Goal: Transaction & Acquisition: Purchase product/service

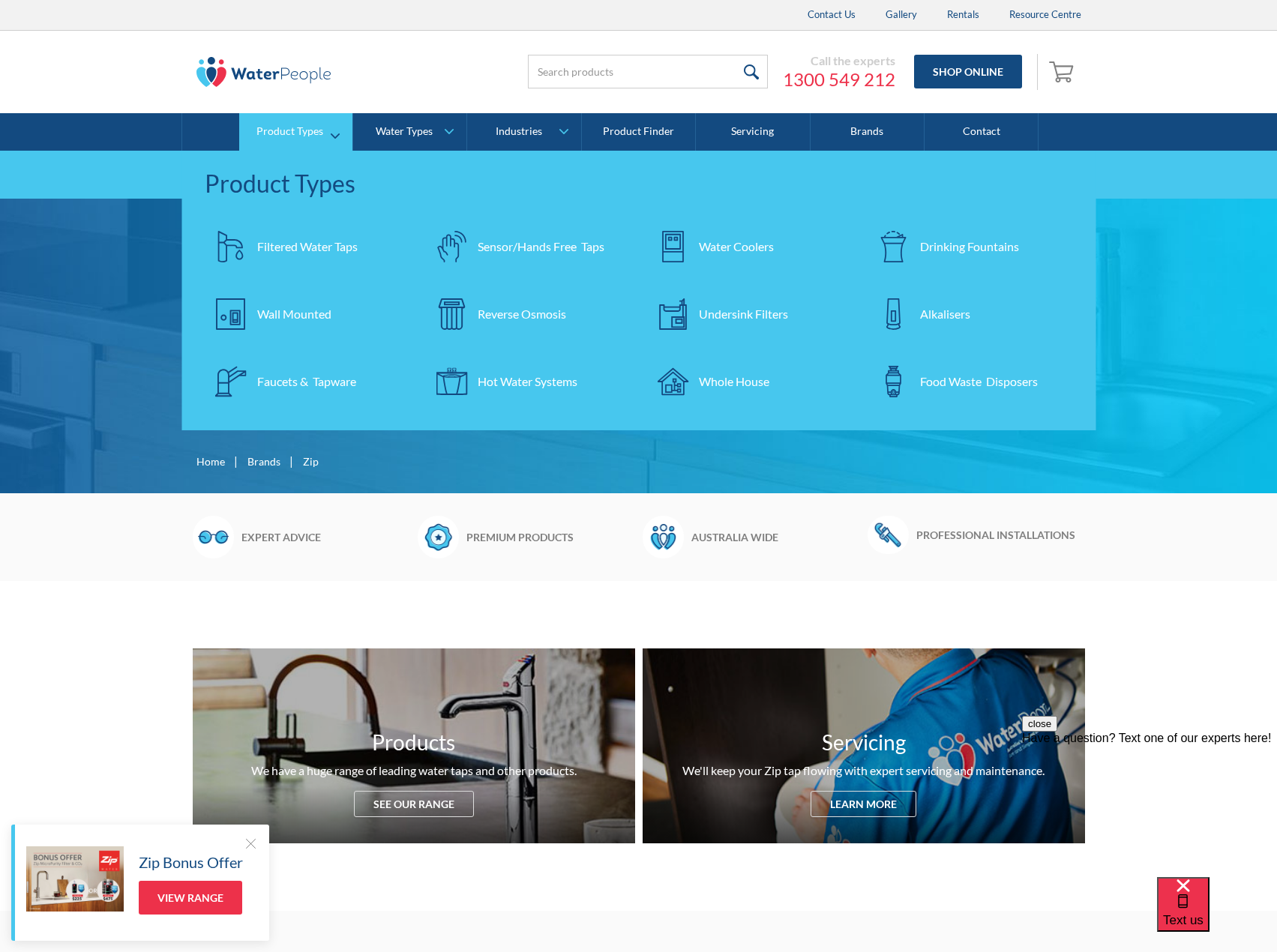
click at [301, 247] on div "Filtered Water Taps" at bounding box center [307, 247] width 100 height 18
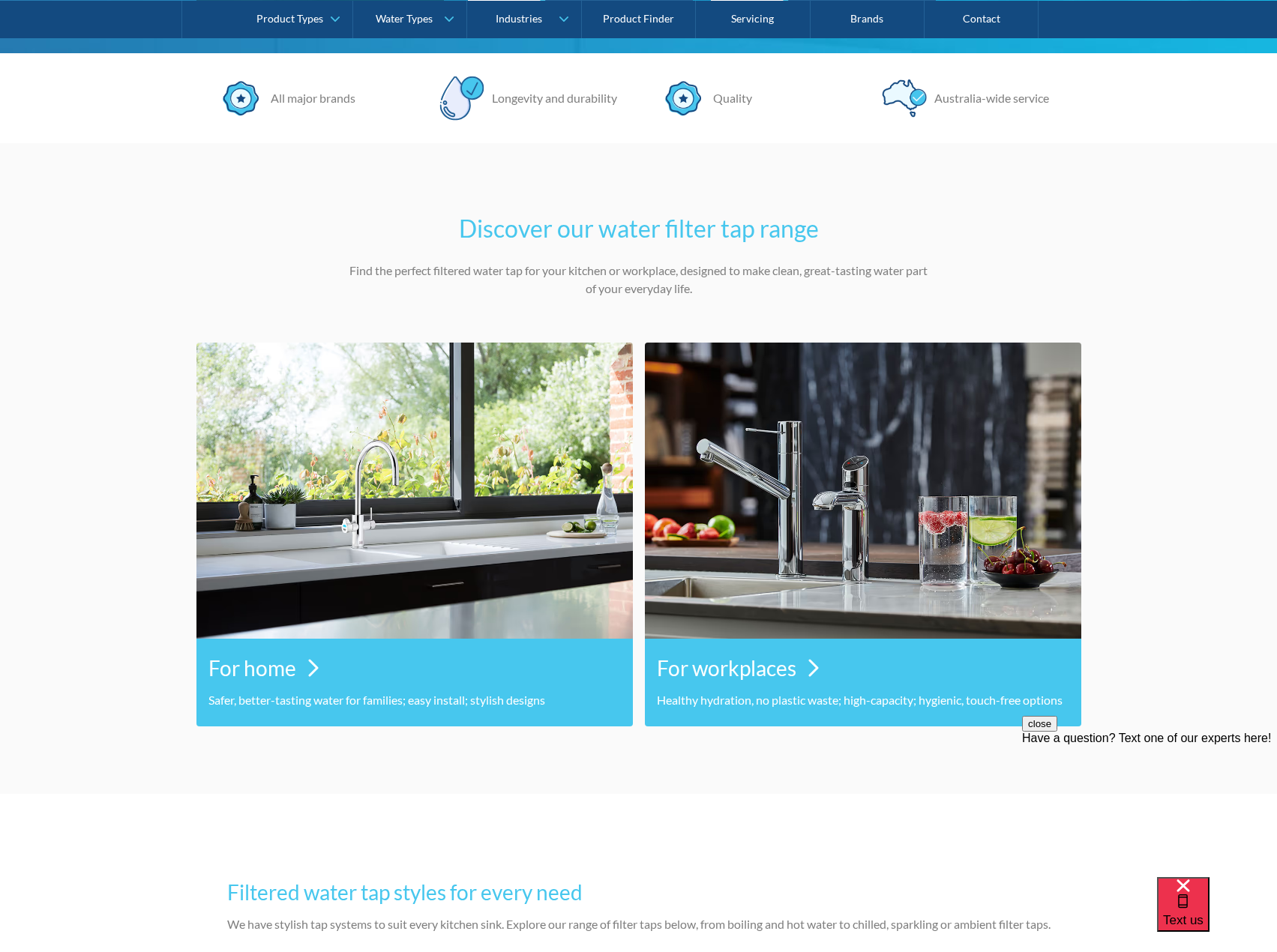
click at [513, 558] on img at bounding box center [415, 491] width 436 height 296
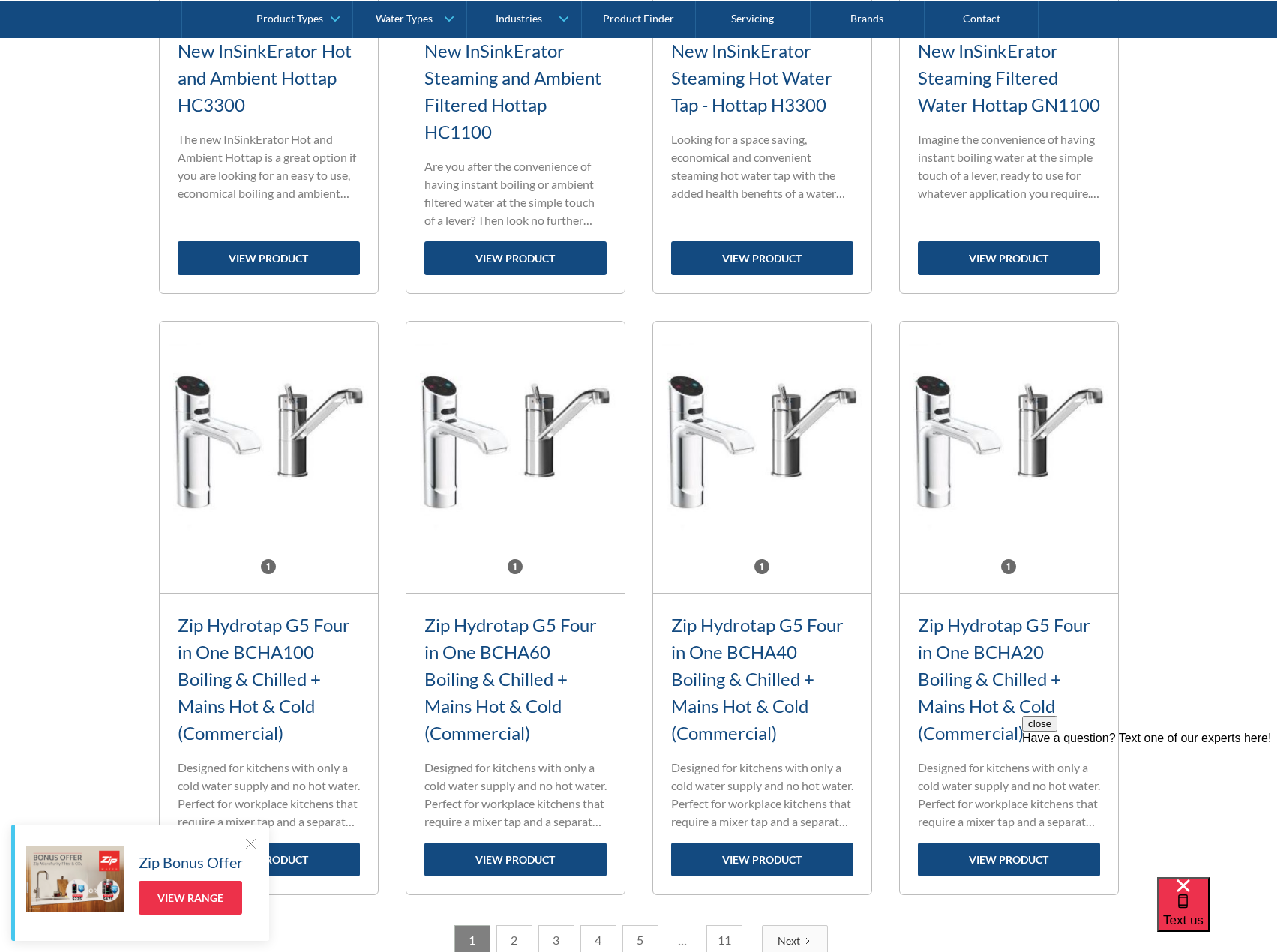
scroll to position [2024, 0]
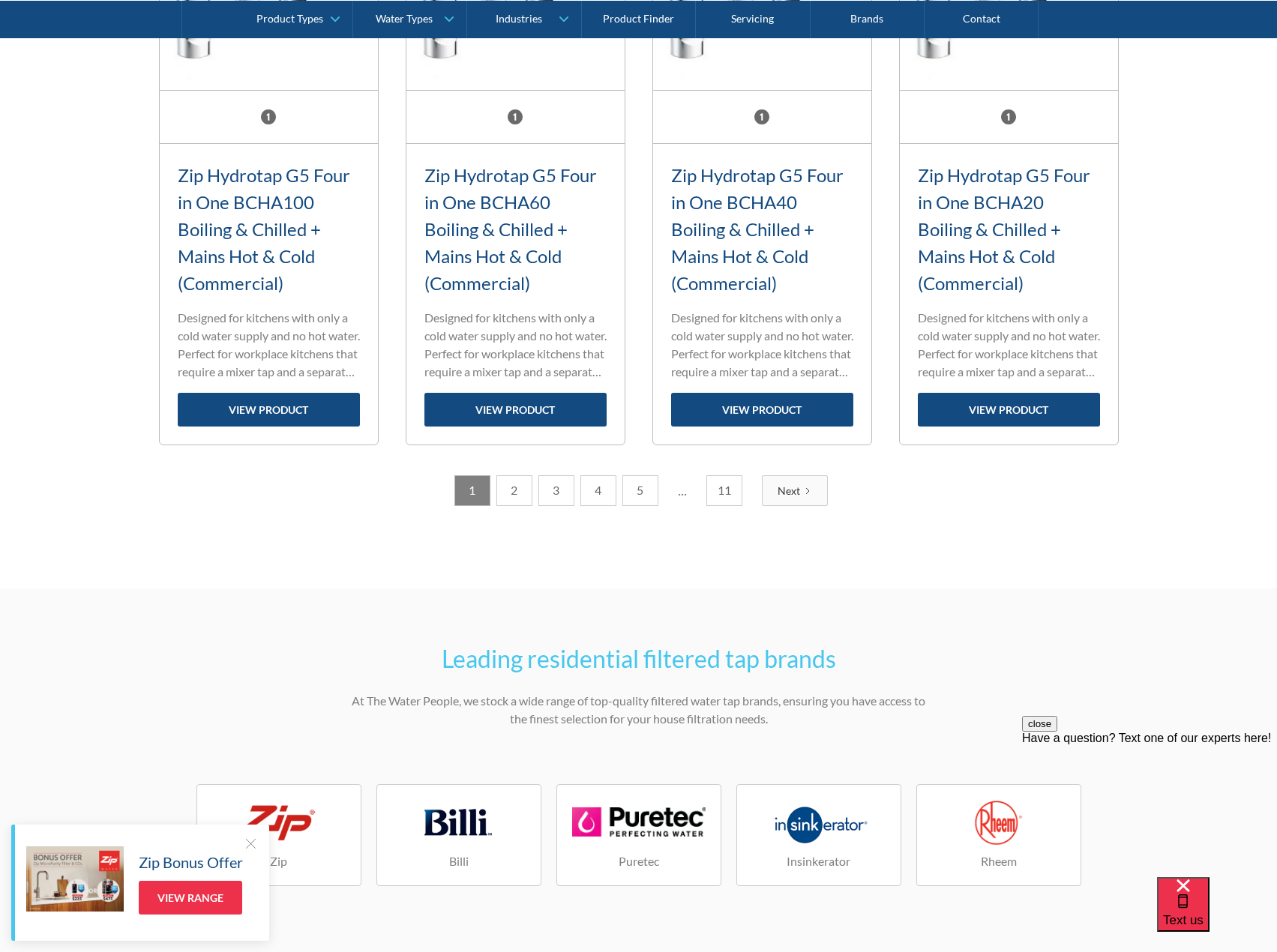
click at [514, 491] on link "2" at bounding box center [514, 491] width 36 height 31
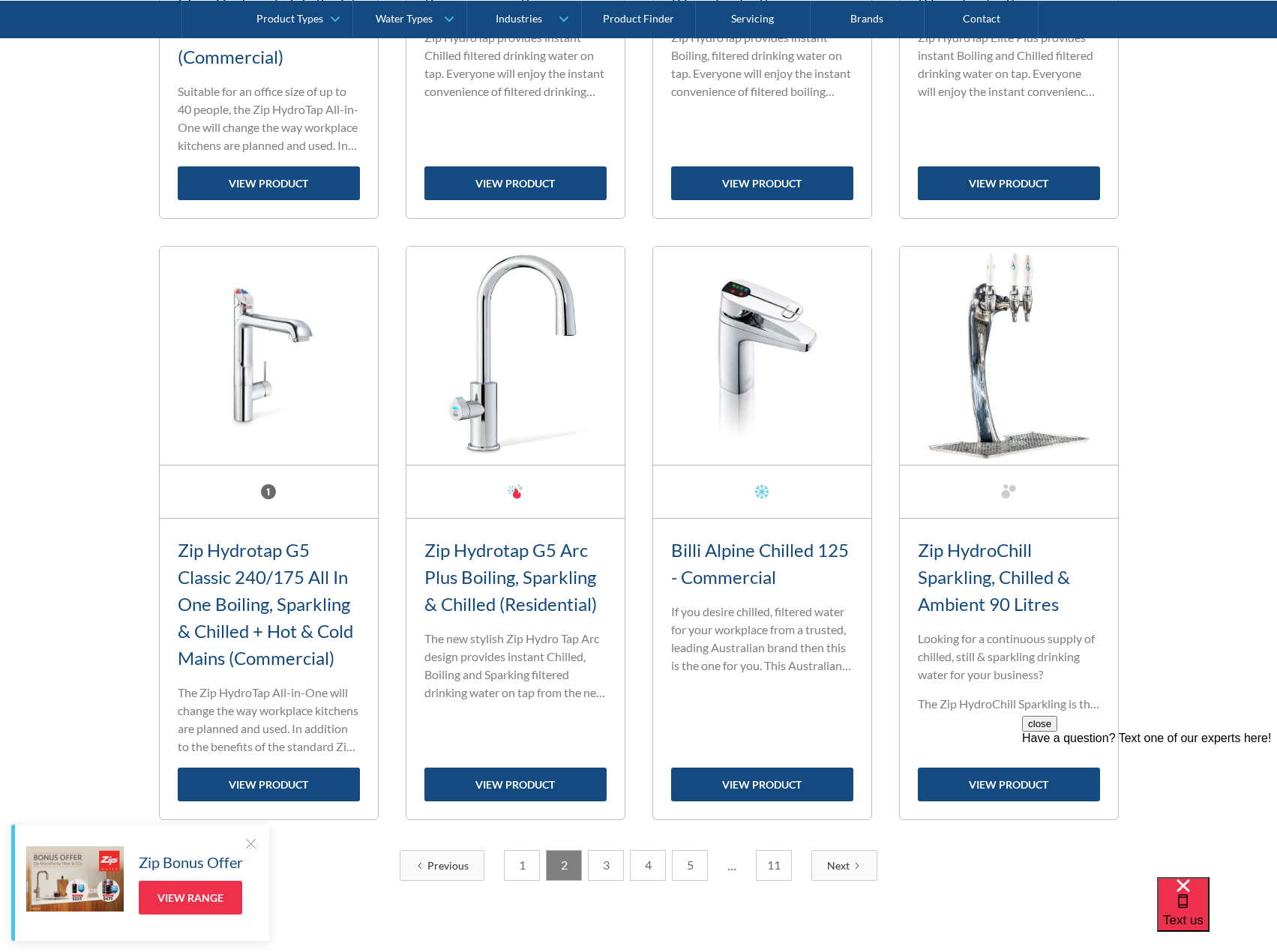
scroll to position [0, 0]
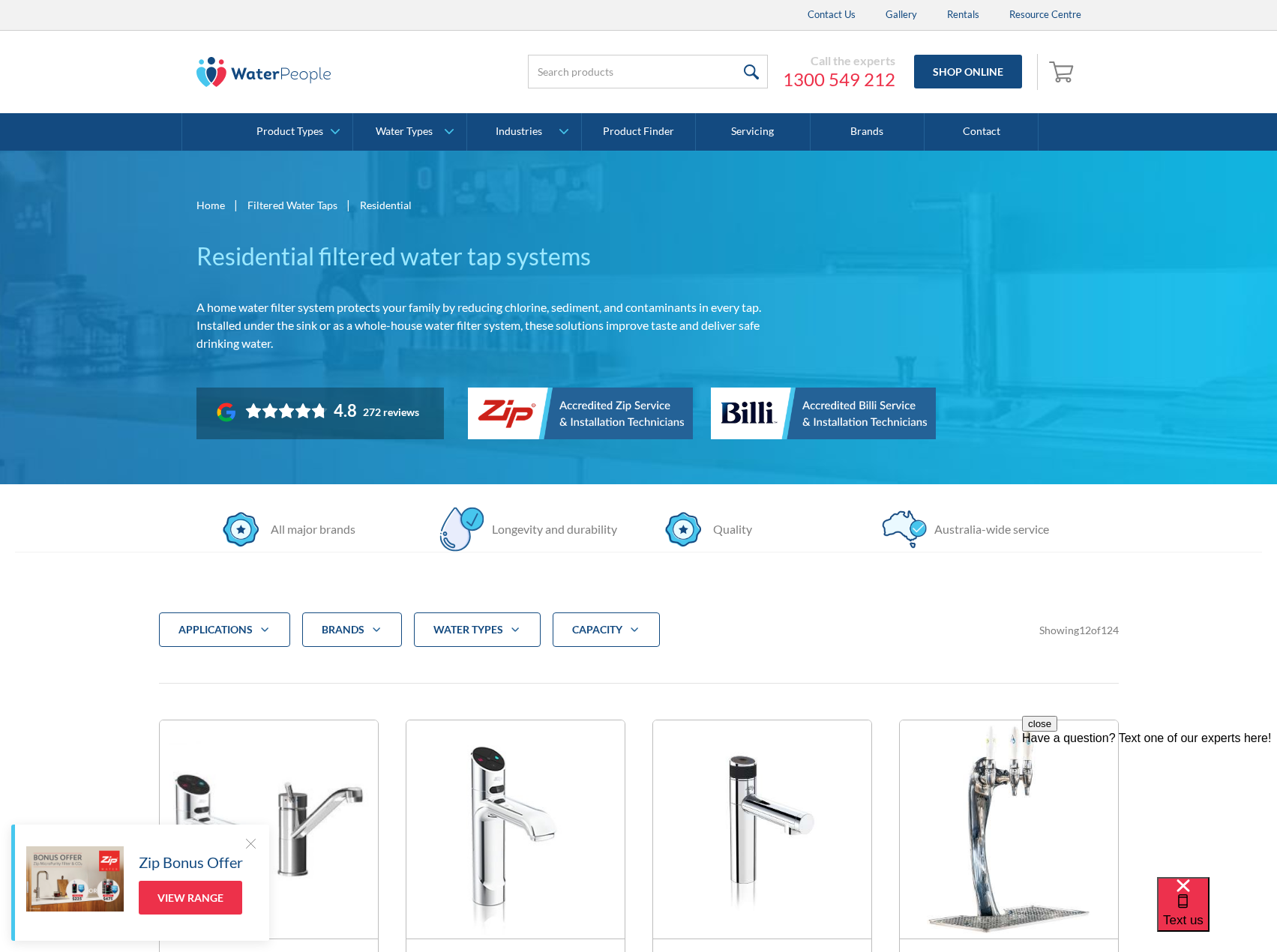
click at [248, 63] on img at bounding box center [264, 72] width 135 height 30
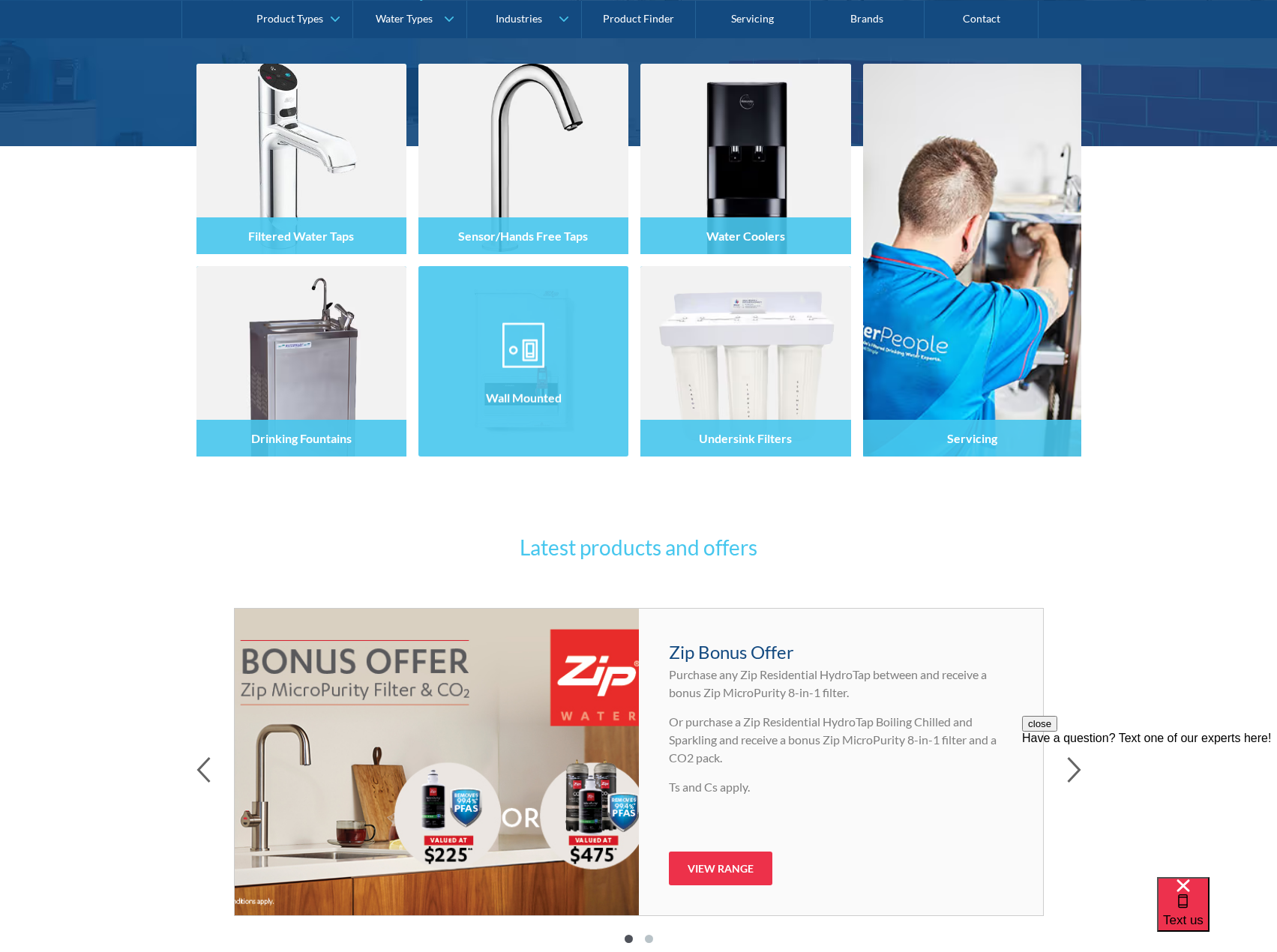
scroll to position [450, 0]
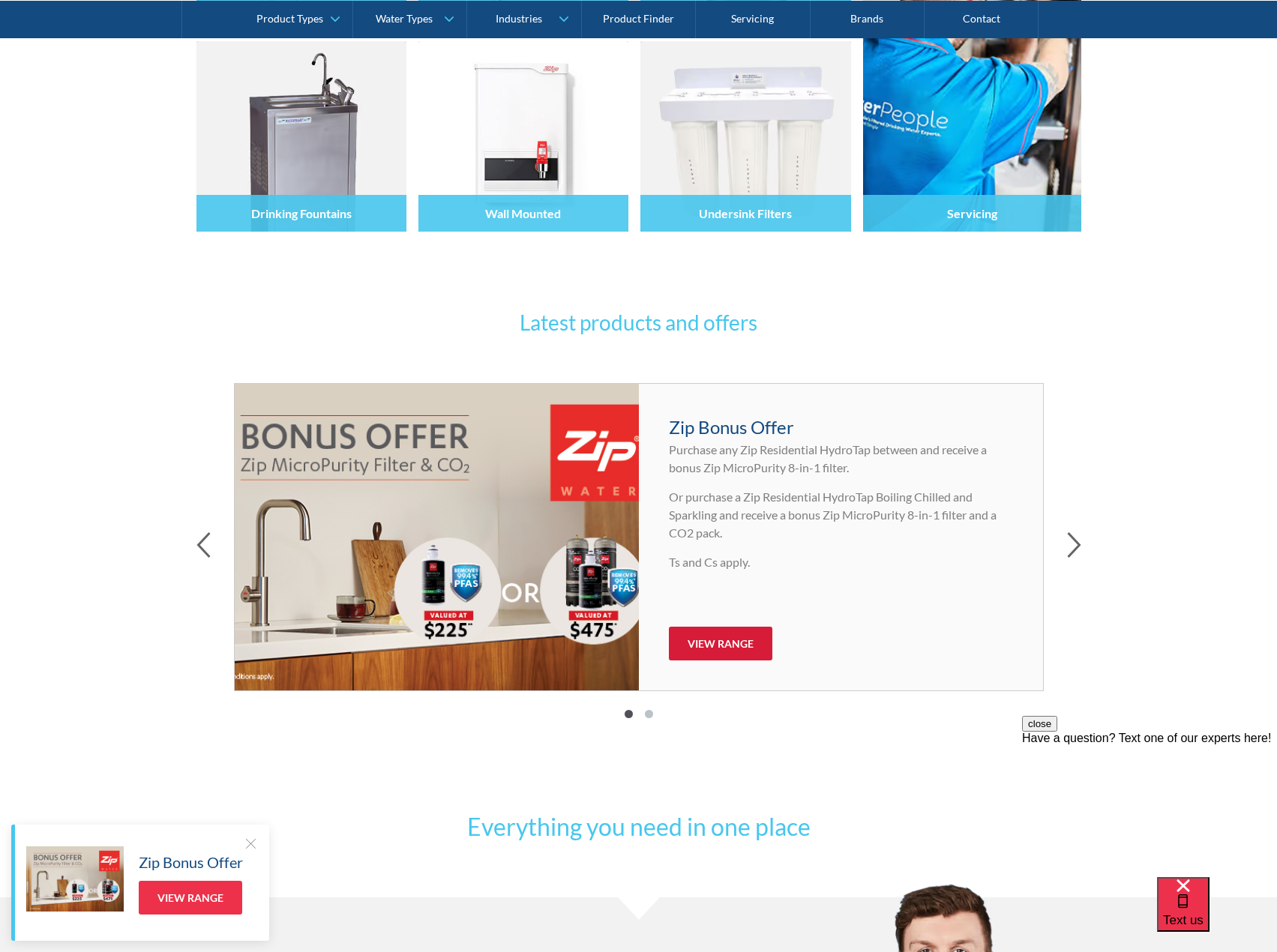
click at [723, 633] on link "View Range" at bounding box center [720, 643] width 104 height 33
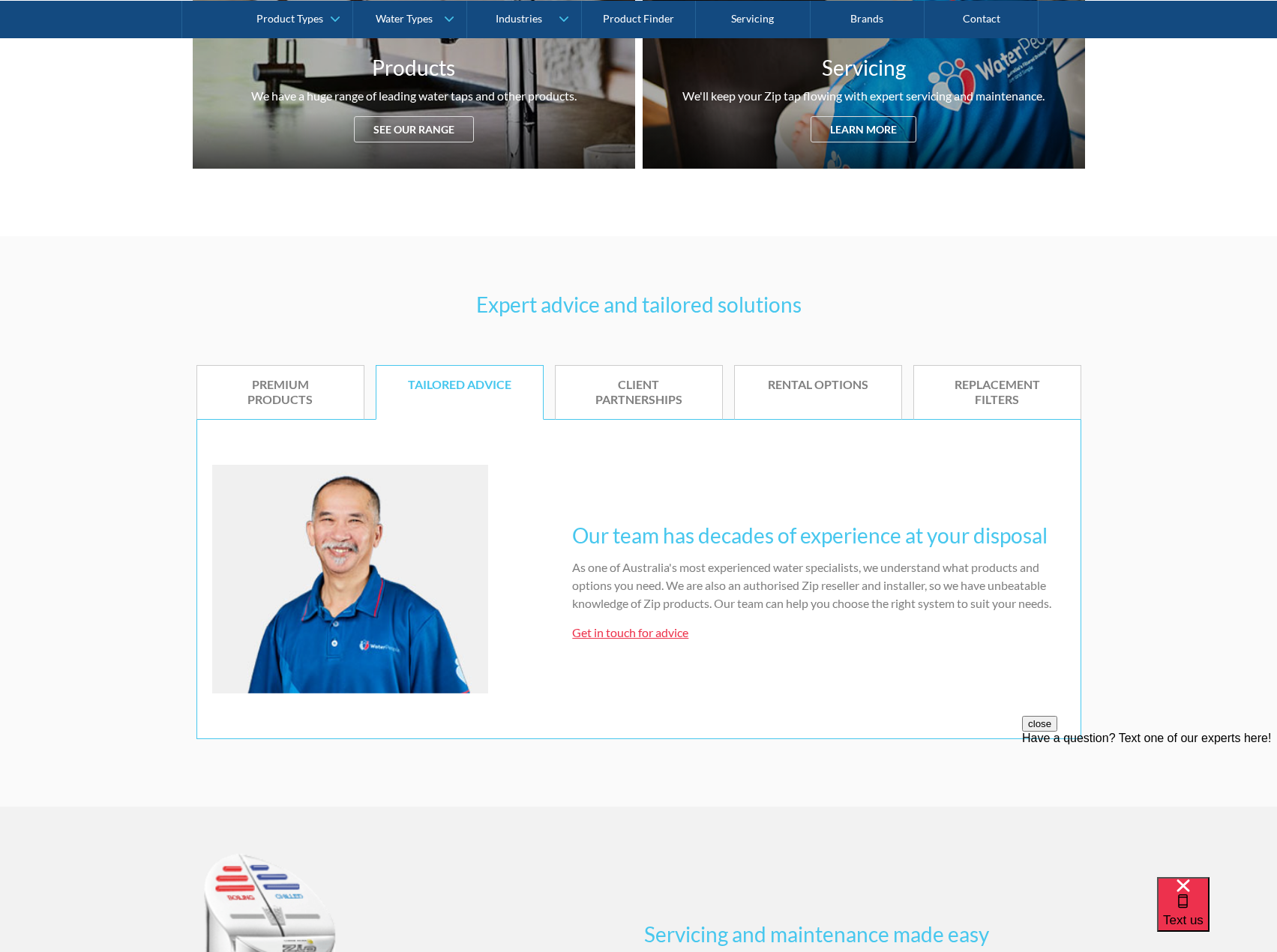
click at [275, 384] on div "Premium products" at bounding box center [280, 393] width 122 height 32
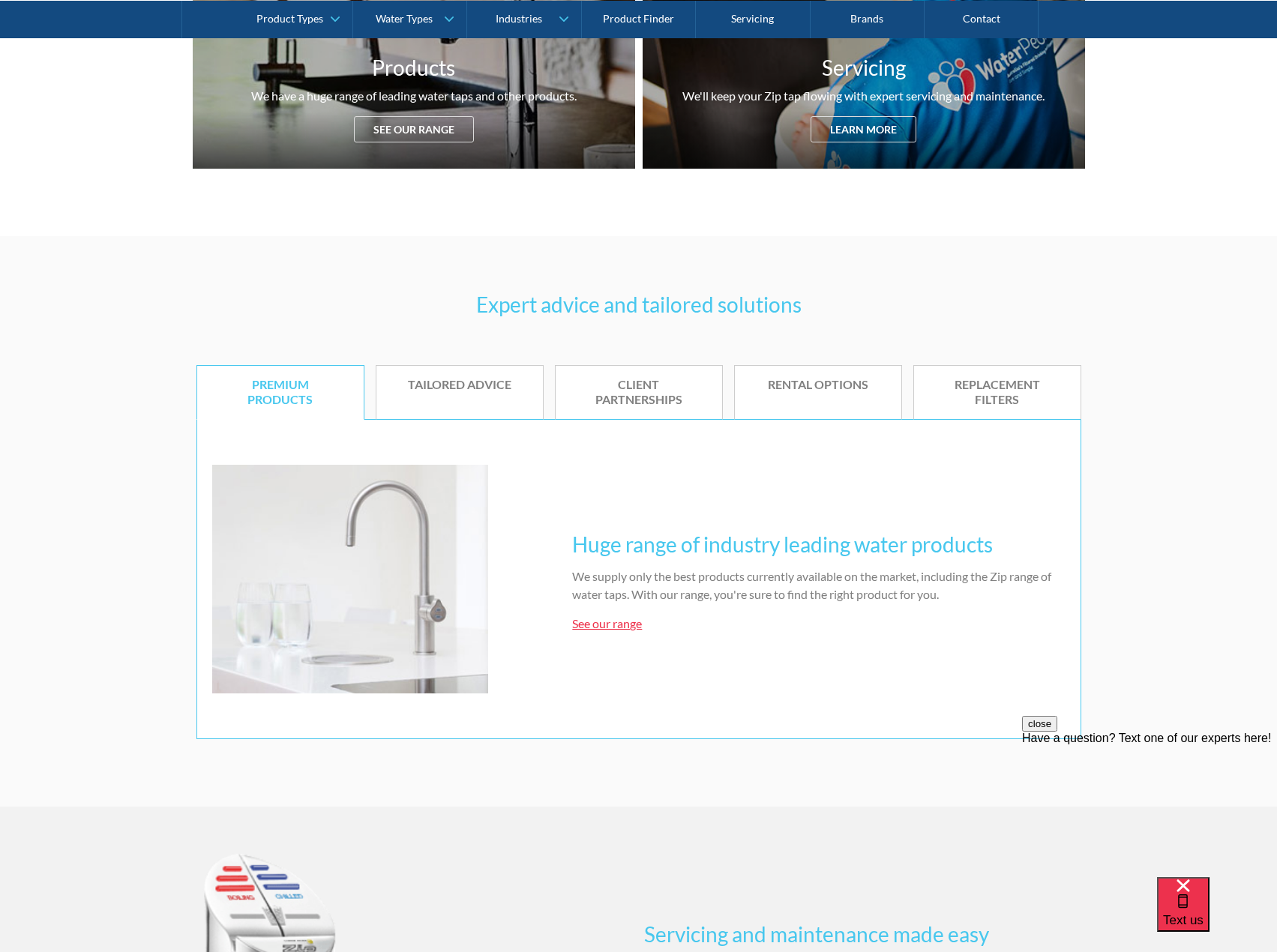
click at [604, 618] on link "See our range" at bounding box center [607, 623] width 69 height 14
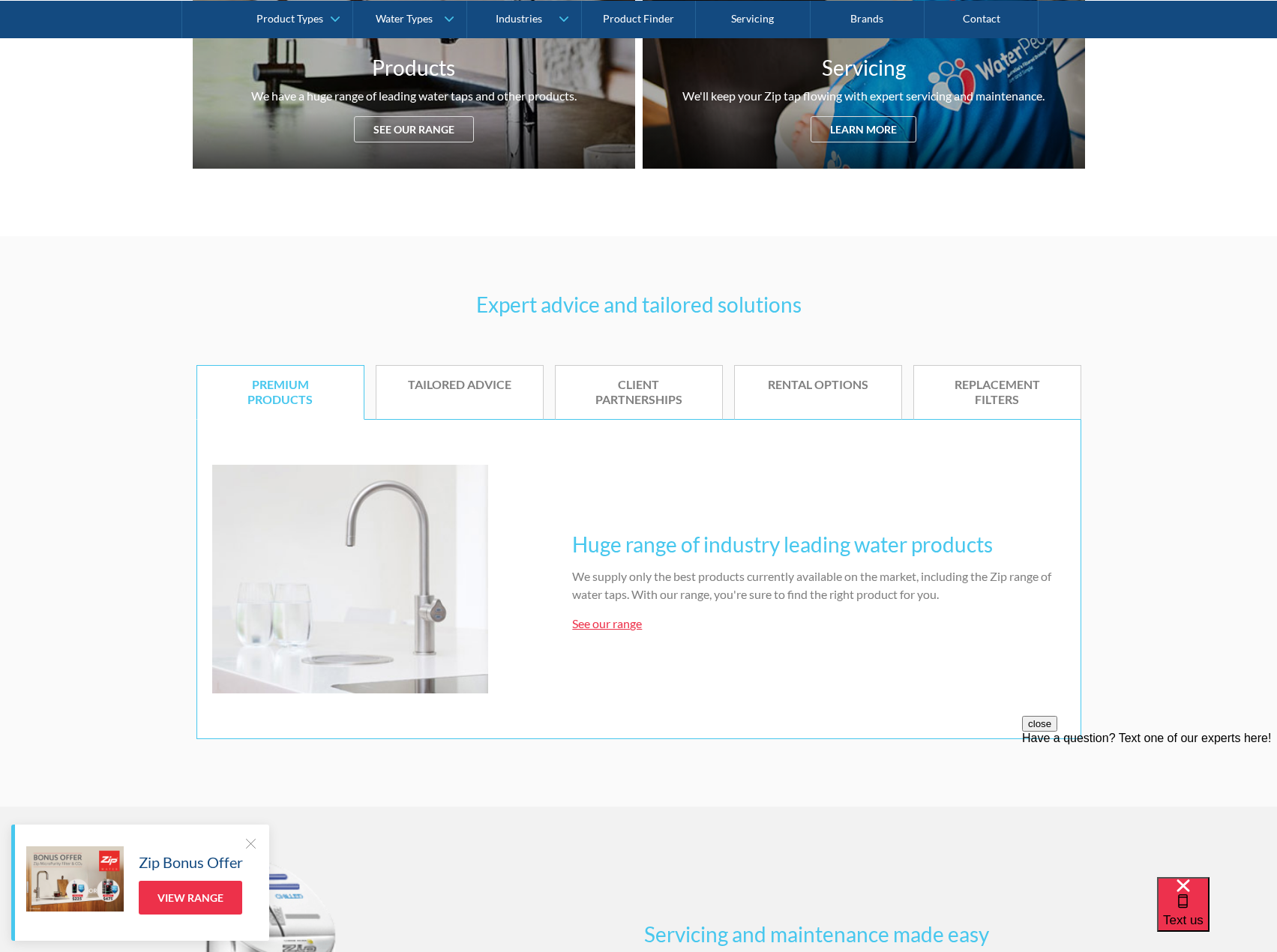
click at [607, 621] on link "See our range" at bounding box center [607, 623] width 69 height 14
